Goal: Transaction & Acquisition: Purchase product/service

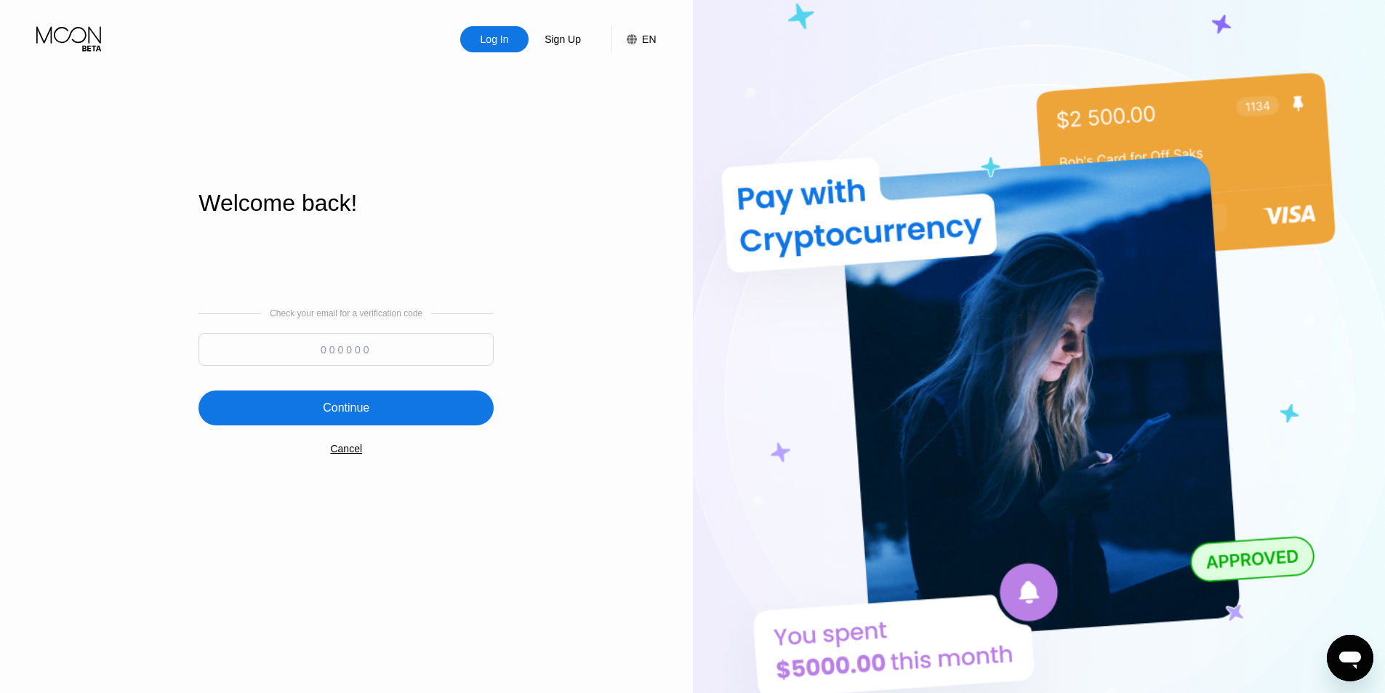
click at [345, 353] on input at bounding box center [345, 349] width 295 height 33
paste input "599250"
type input "599250"
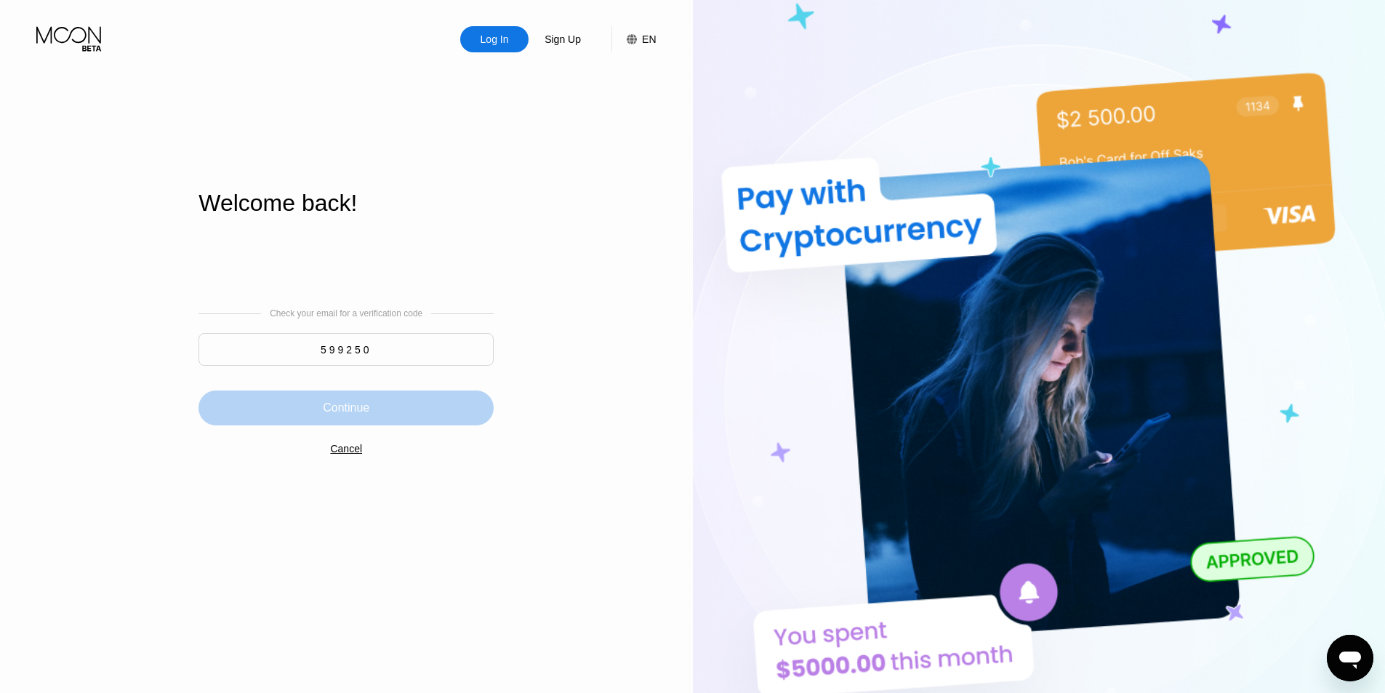
click at [416, 399] on div "Continue" at bounding box center [345, 407] width 295 height 35
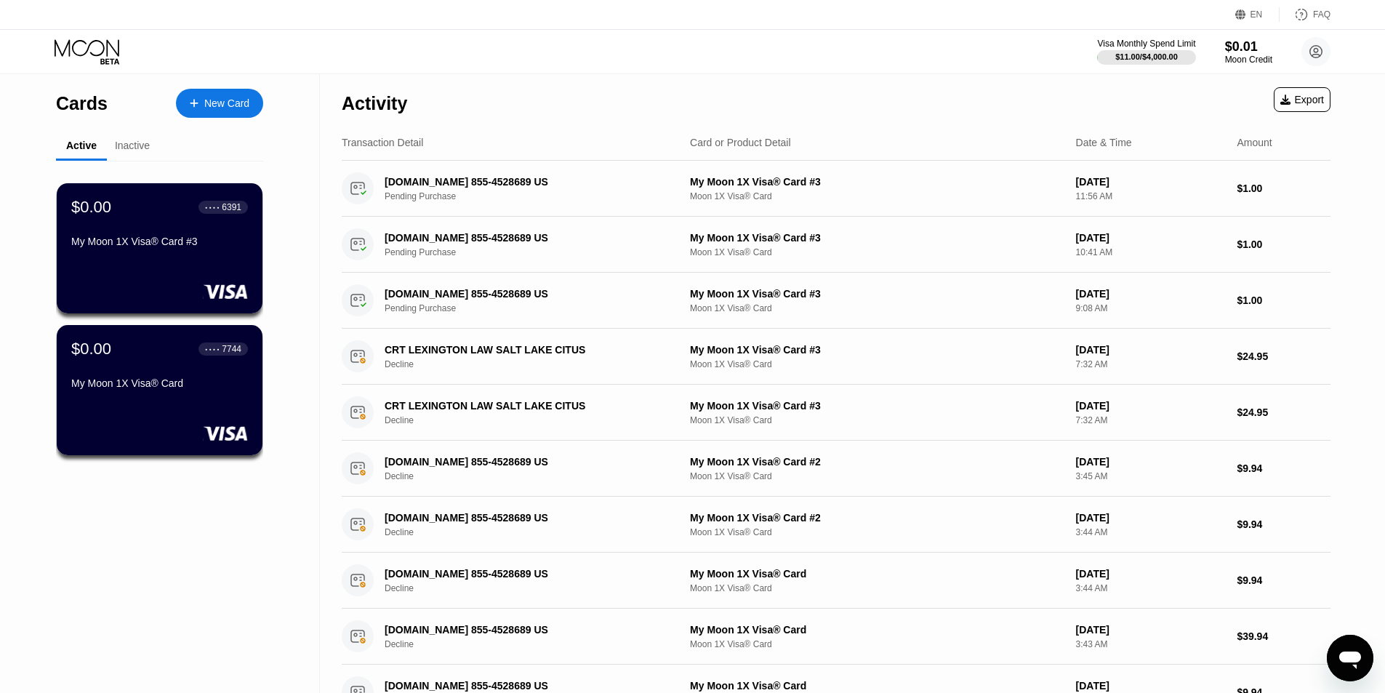
click at [144, 157] on div "Inactive" at bounding box center [132, 146] width 51 height 28
click at [142, 149] on div "Inactive" at bounding box center [132, 146] width 35 height 12
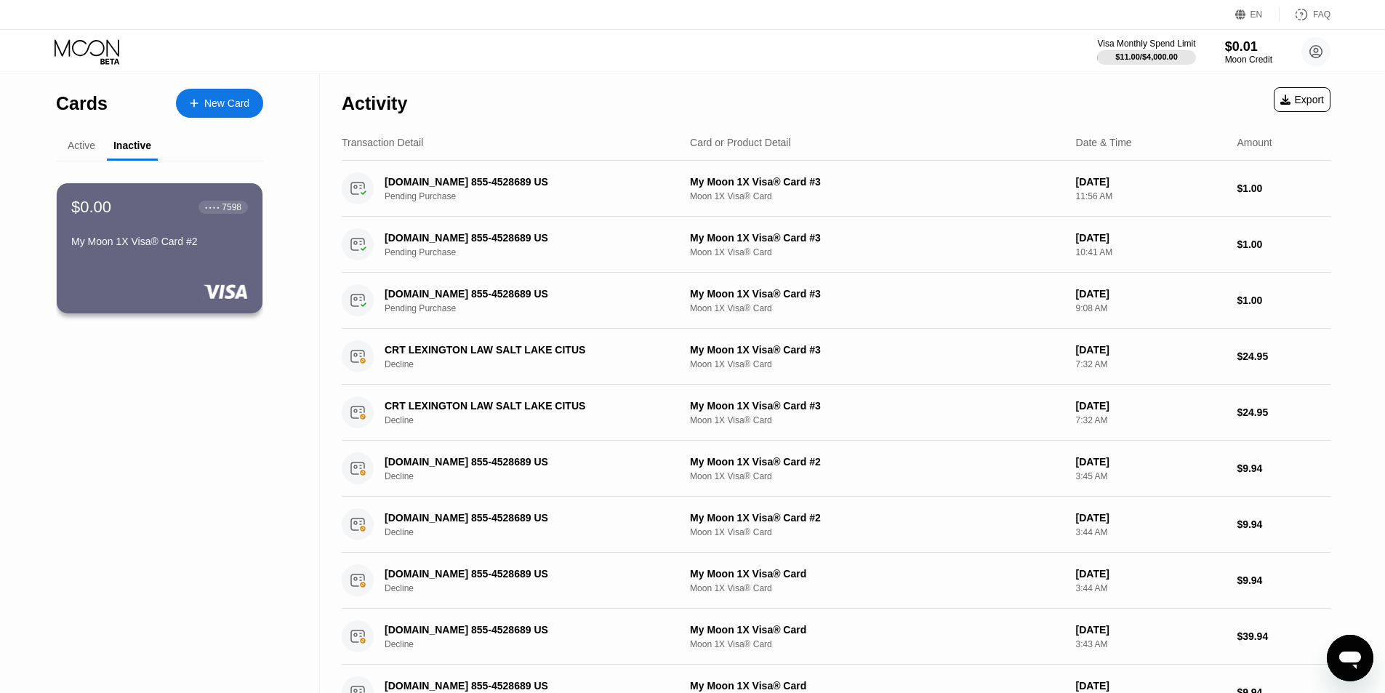
click at [86, 150] on div "Active" at bounding box center [82, 146] width 28 height 12
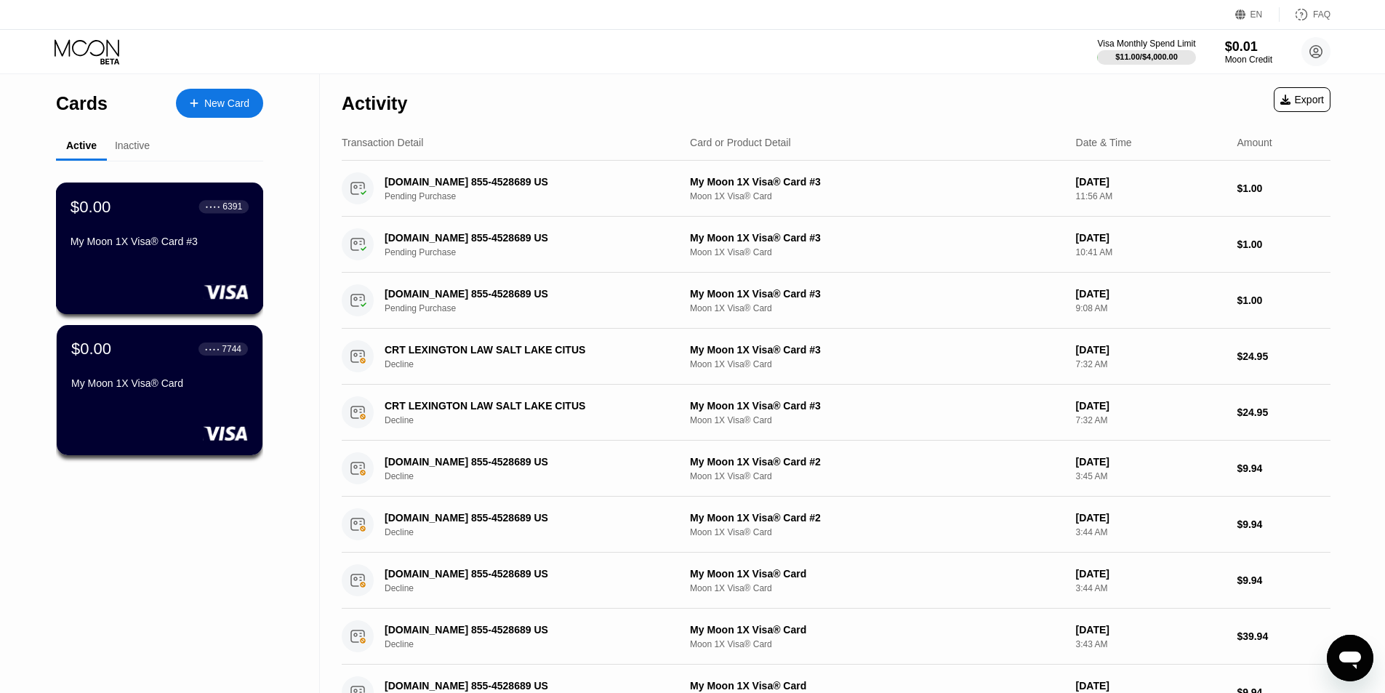
click at [193, 270] on div "$0.00 ● ● ● ● 6391 My Moon 1X Visa® Card #3" at bounding box center [160, 248] width 208 height 132
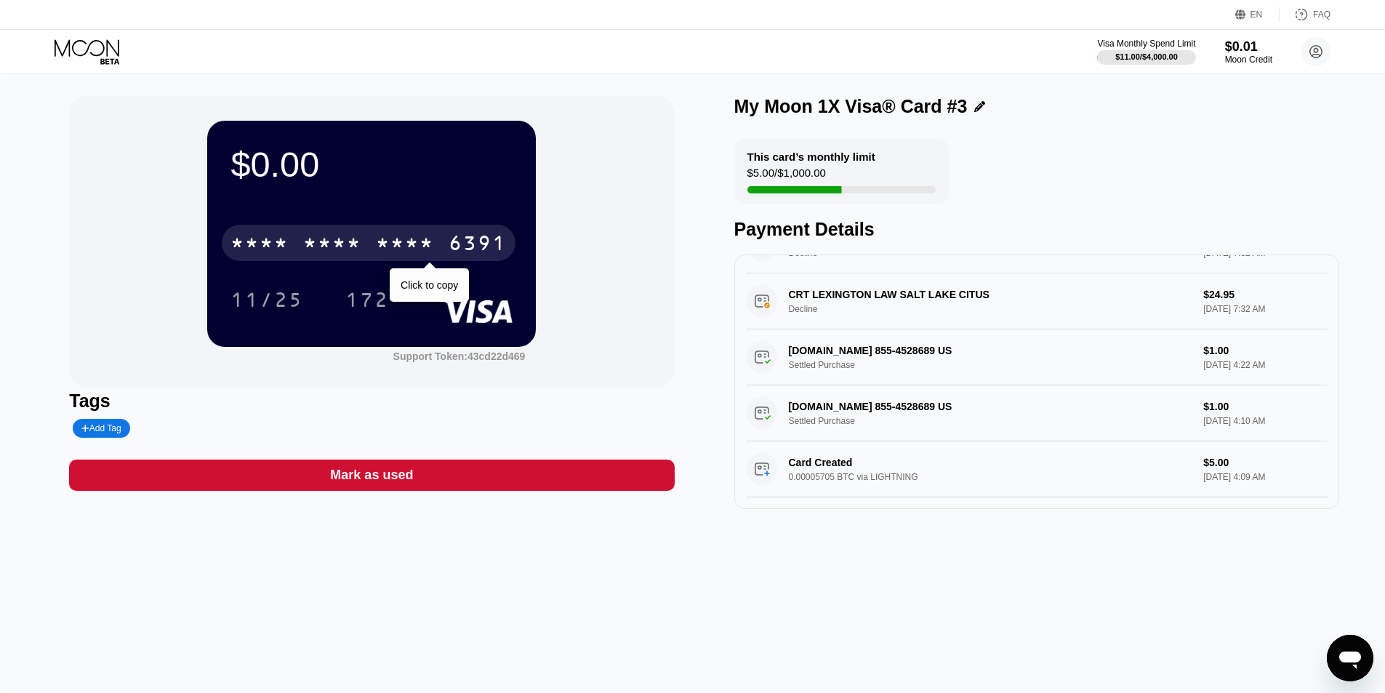
click at [331, 257] on div "* * * *" at bounding box center [332, 244] width 58 height 23
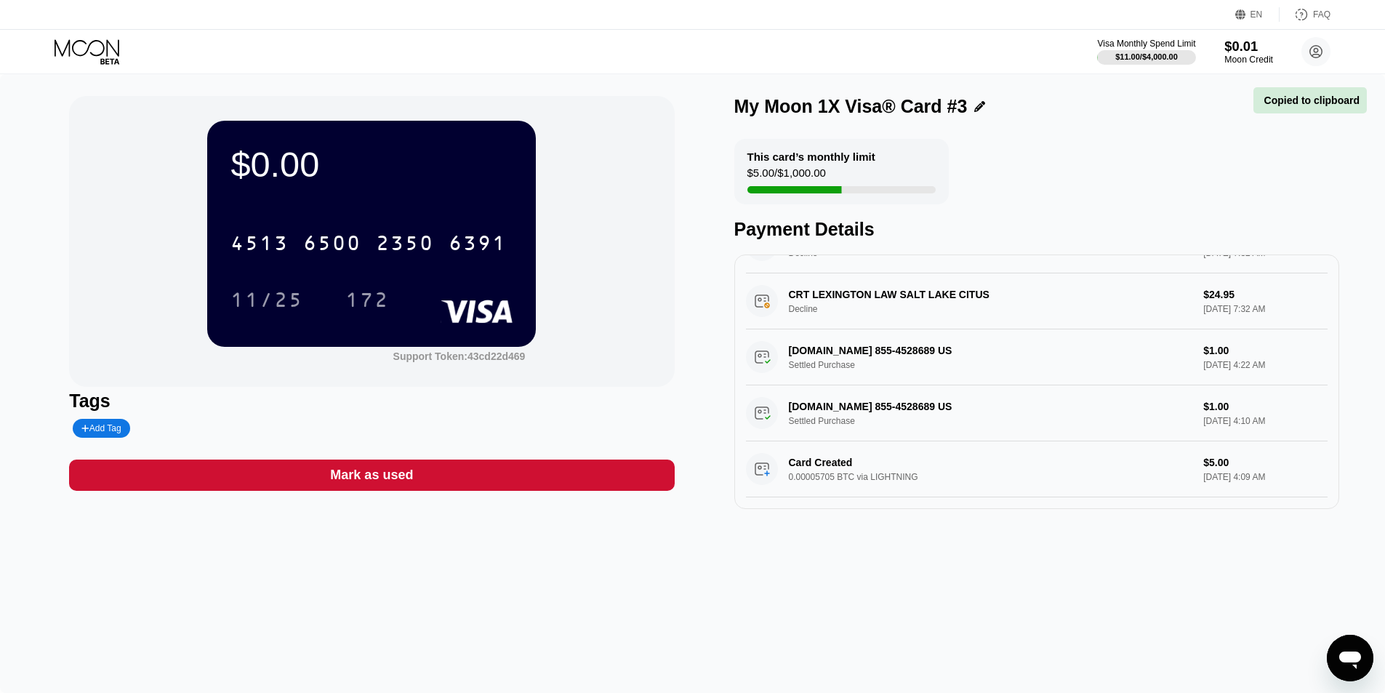
click at [1237, 39] on div "$0.01" at bounding box center [1248, 46] width 49 height 15
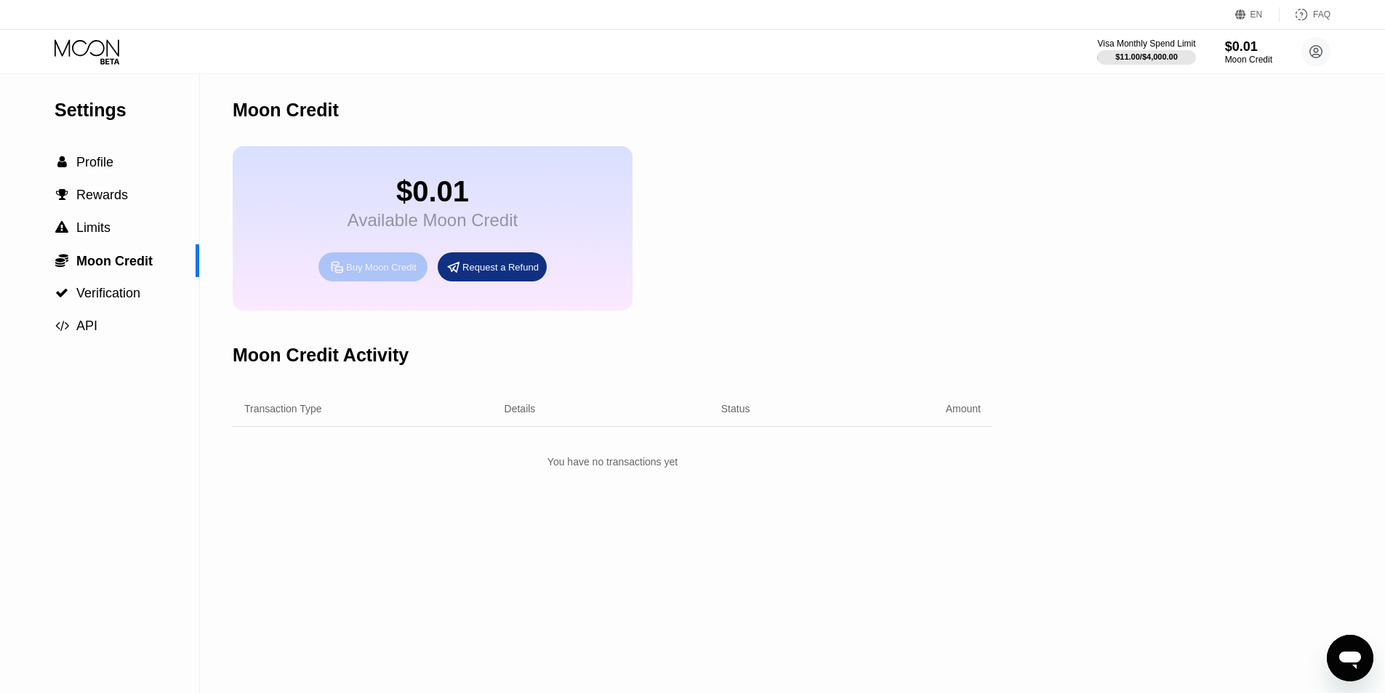
click at [387, 273] on div "Buy Moon Credit" at bounding box center [381, 267] width 71 height 12
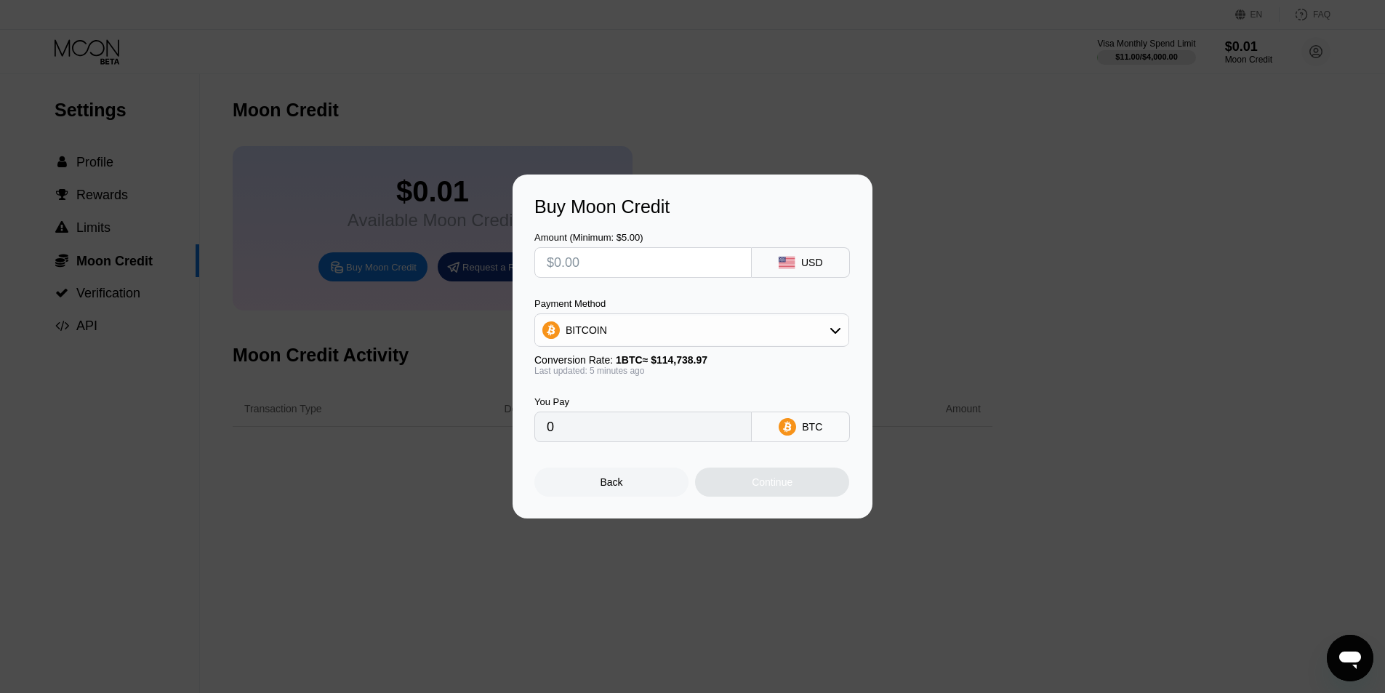
click at [592, 260] on input "text" at bounding box center [643, 262] width 193 height 29
type input "$5"
type input "0.00004358"
type input "$5"
click at [610, 318] on div "BITCOIN" at bounding box center [691, 329] width 313 height 29
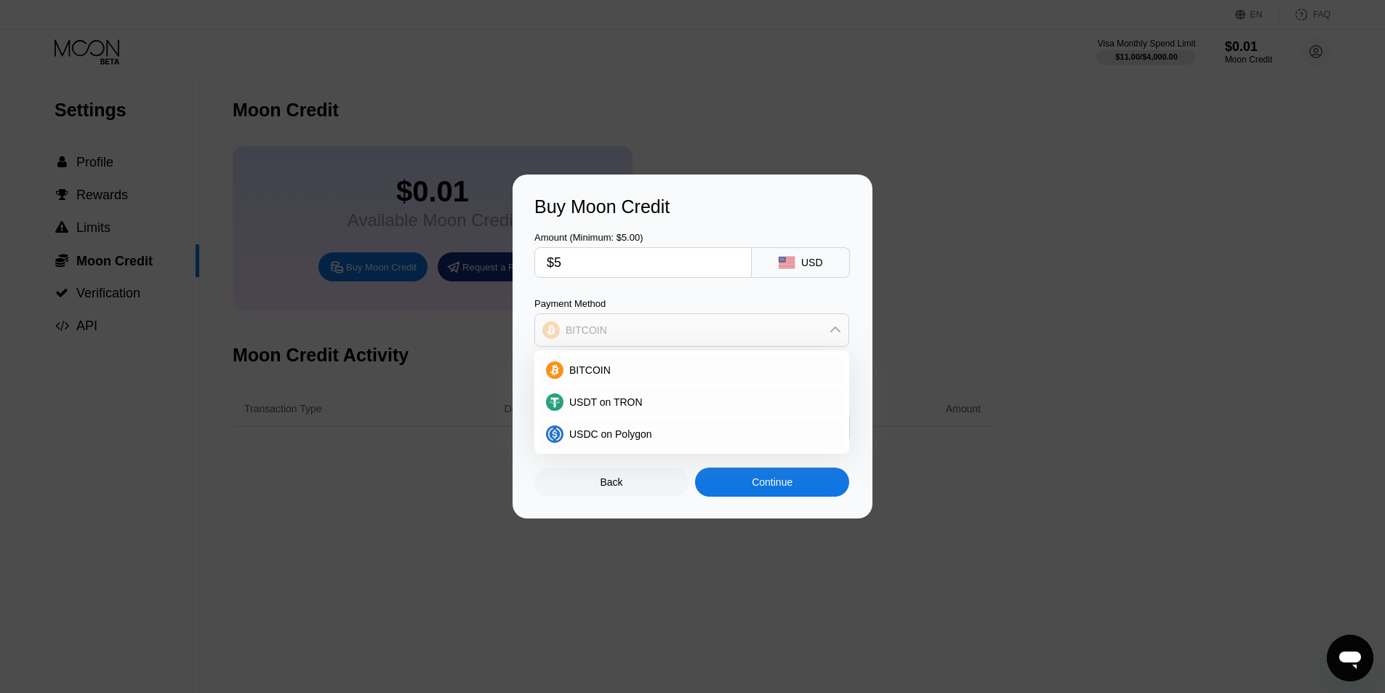
click at [612, 319] on div "BITCOIN" at bounding box center [691, 329] width 313 height 29
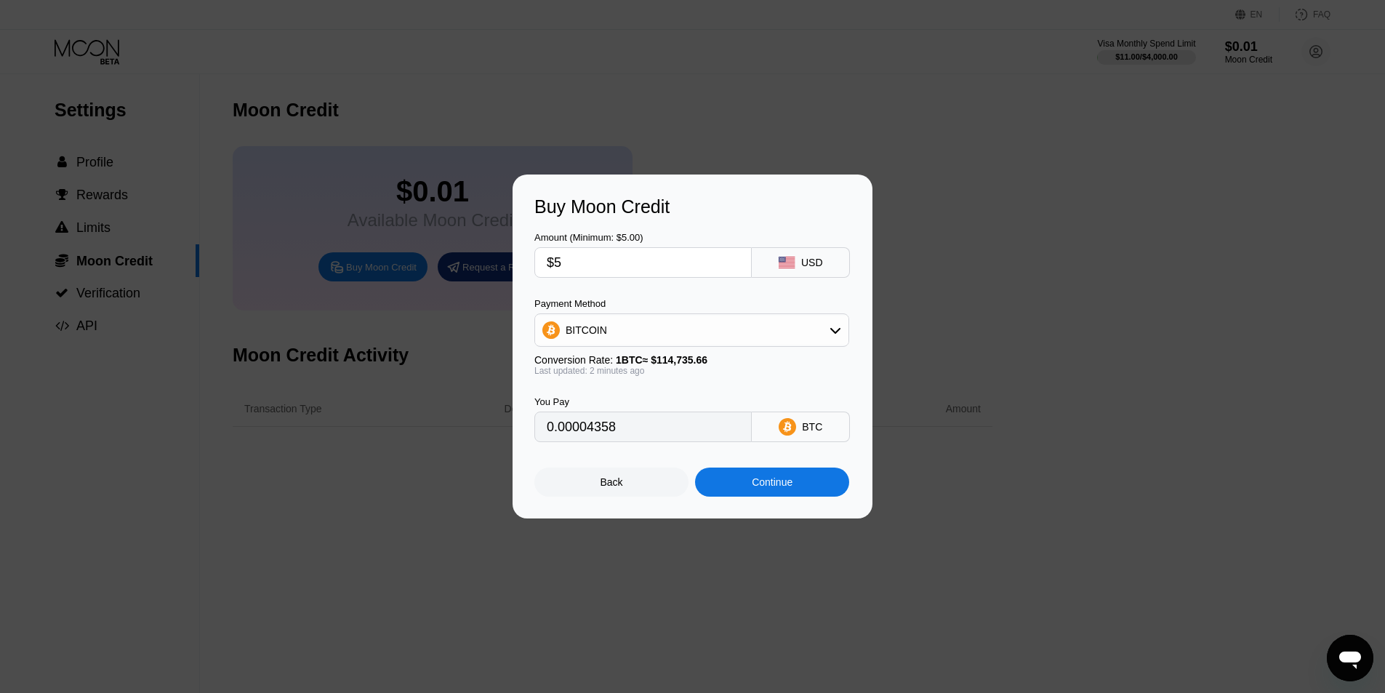
click at [769, 484] on div "Continue" at bounding box center [772, 482] width 41 height 12
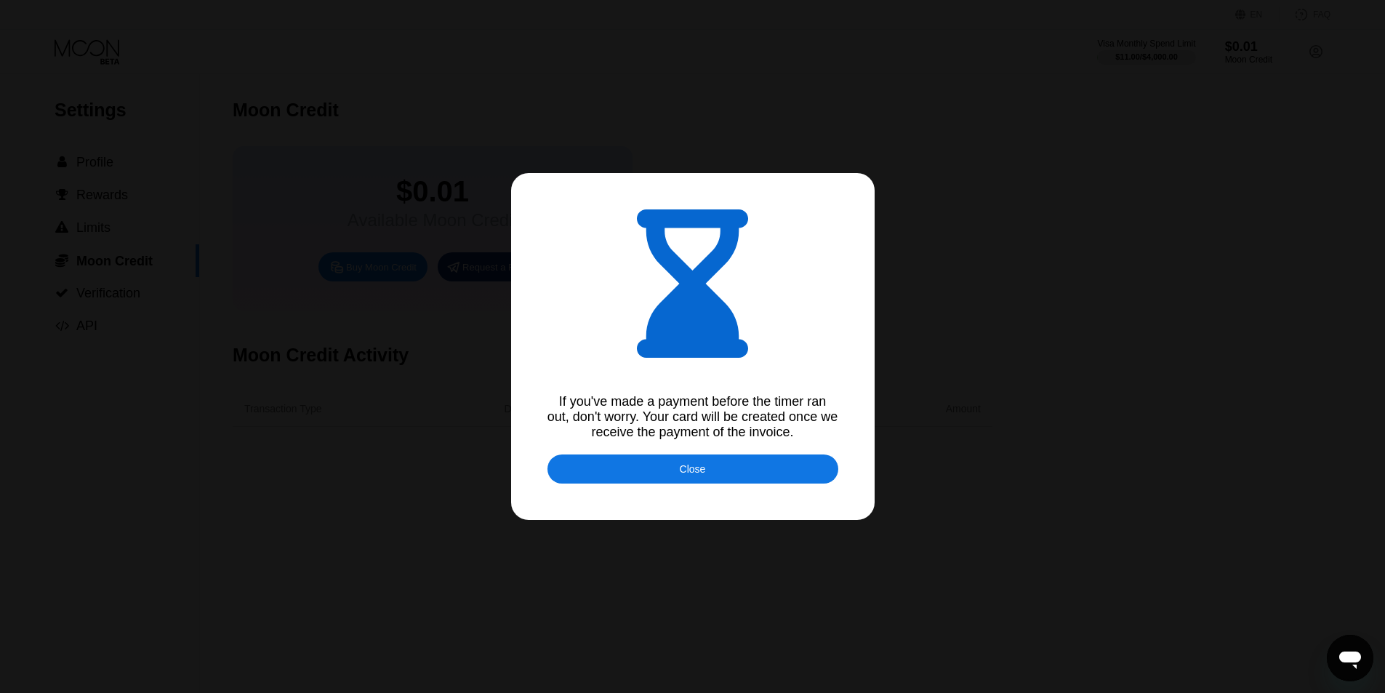
click at [683, 475] on div "Close" at bounding box center [693, 469] width 26 height 12
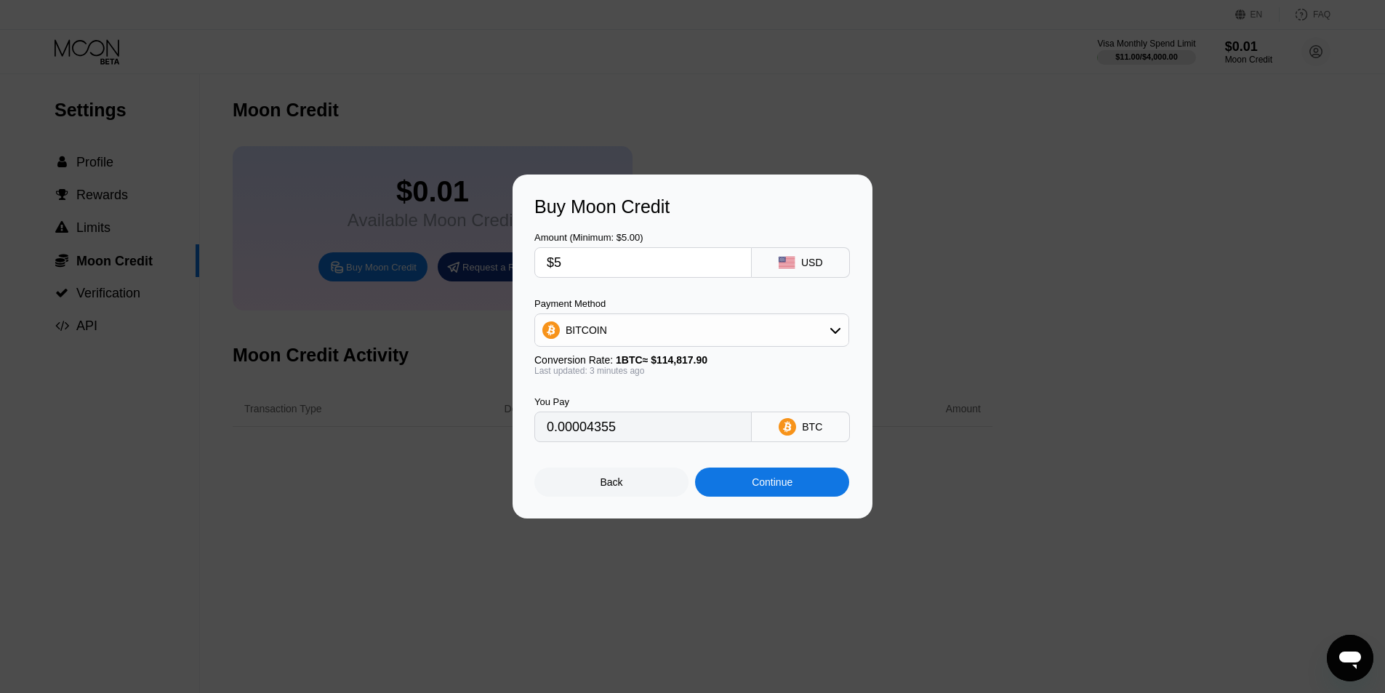
type input "0.00004358"
